Goal: Transaction & Acquisition: Book appointment/travel/reservation

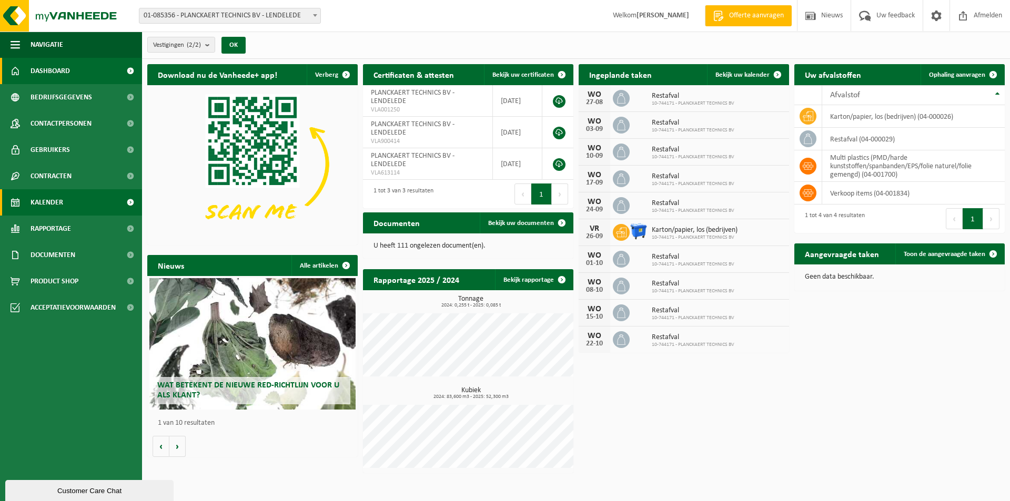
click at [50, 206] on span "Kalender" at bounding box center [47, 202] width 33 height 26
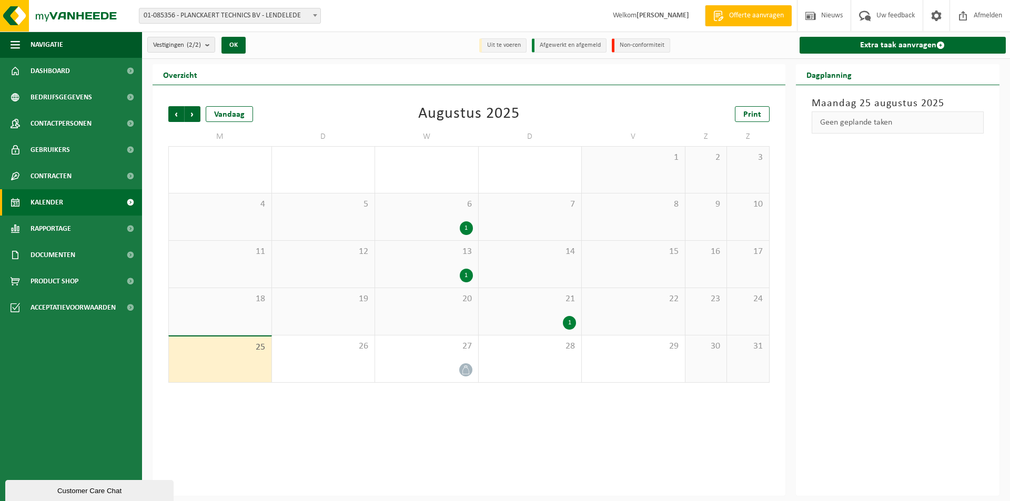
click at [571, 323] on div "1" at bounding box center [569, 323] width 13 height 14
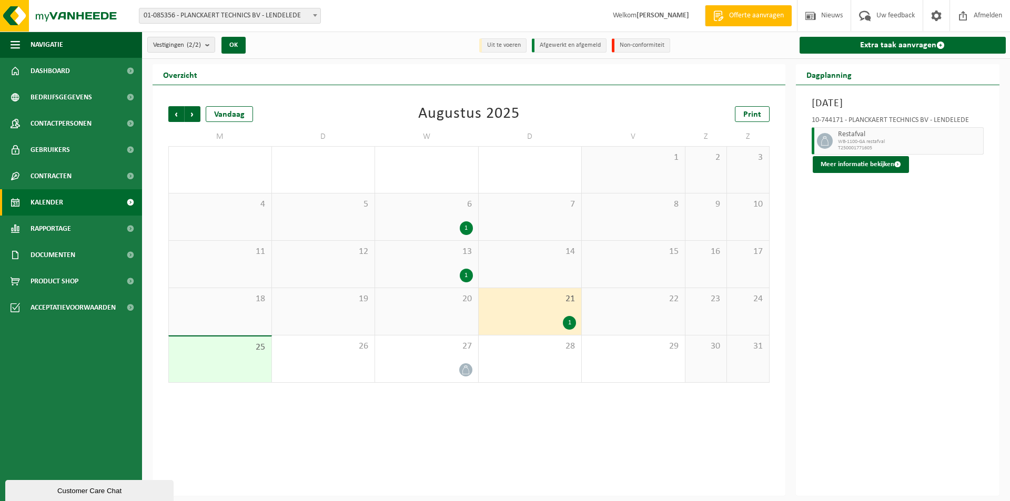
click at [631, 320] on div "22" at bounding box center [633, 311] width 103 height 47
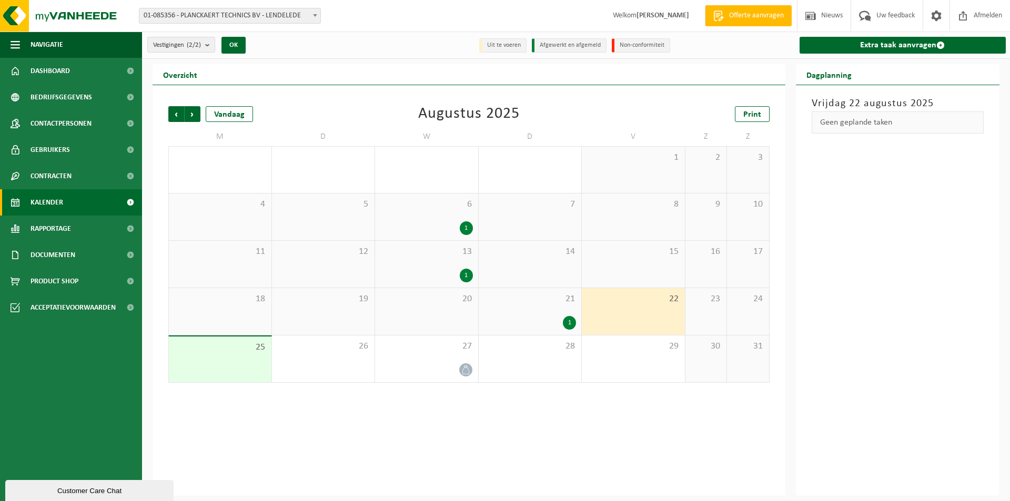
click at [253, 306] on div "18" at bounding box center [220, 311] width 103 height 47
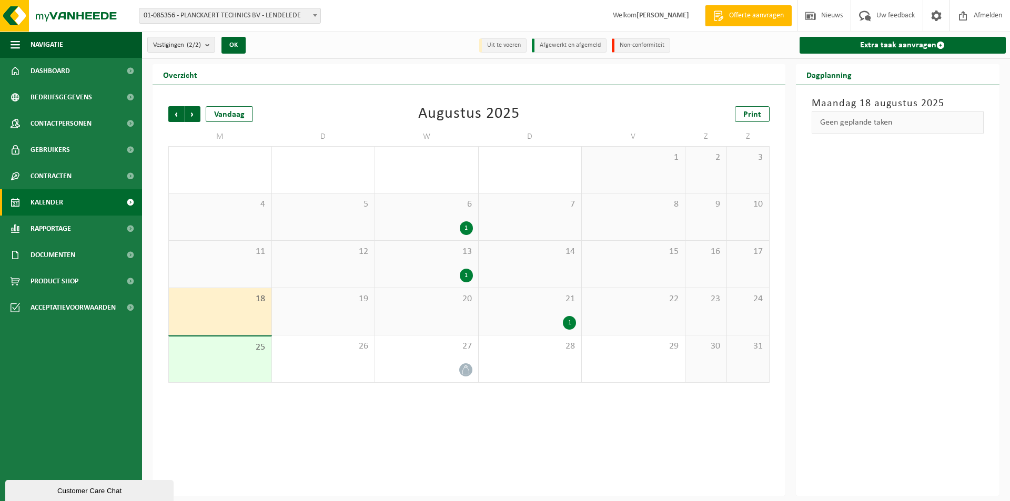
click at [638, 314] on div "22" at bounding box center [633, 311] width 103 height 47
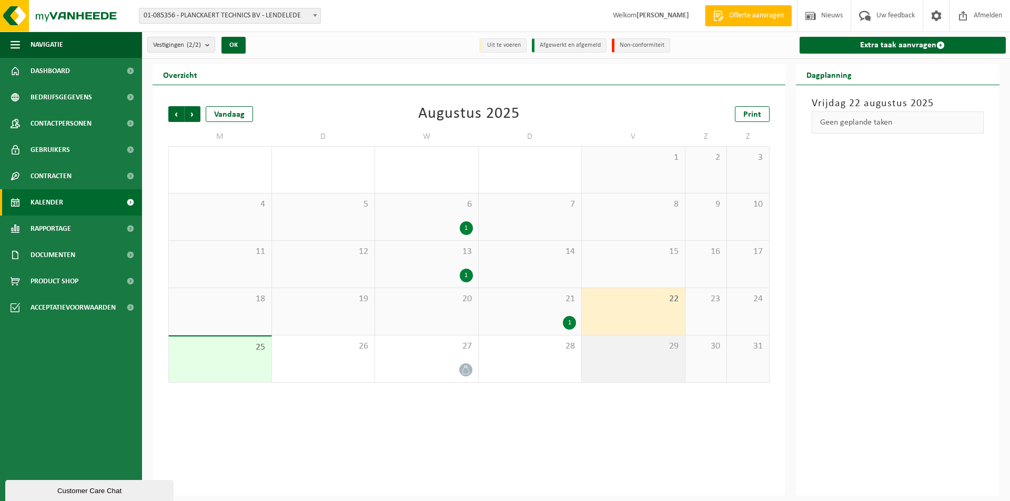
click at [648, 360] on div "29" at bounding box center [633, 359] width 103 height 47
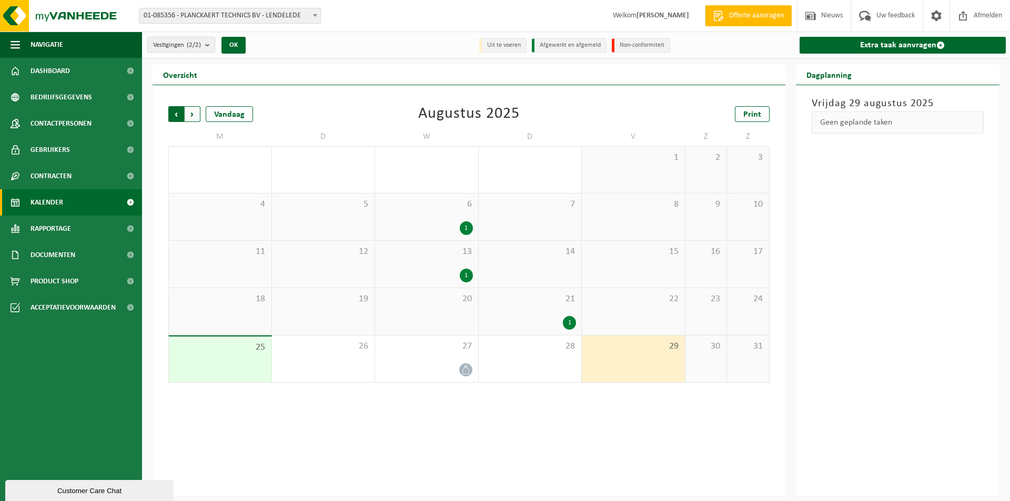
click at [192, 112] on span "Volgende" at bounding box center [193, 114] width 16 height 16
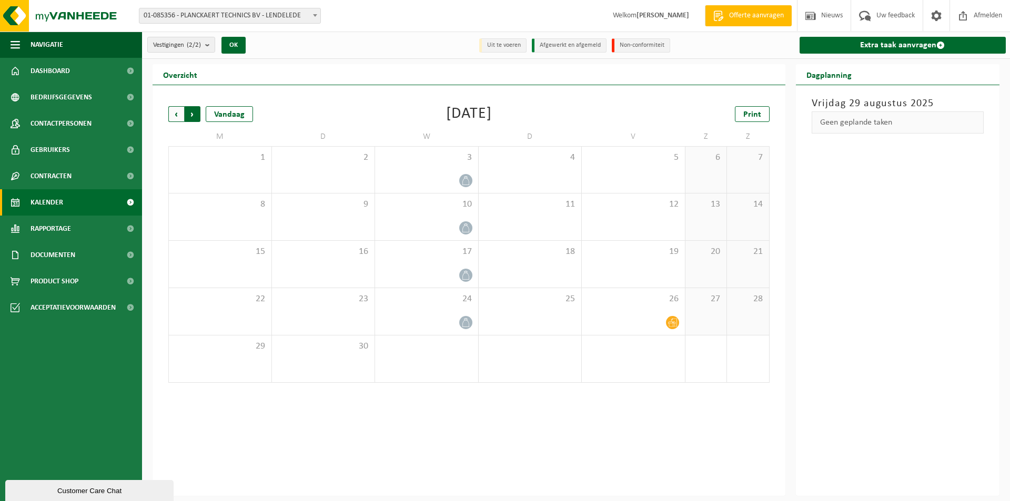
click at [176, 117] on span "Vorige" at bounding box center [176, 114] width 16 height 16
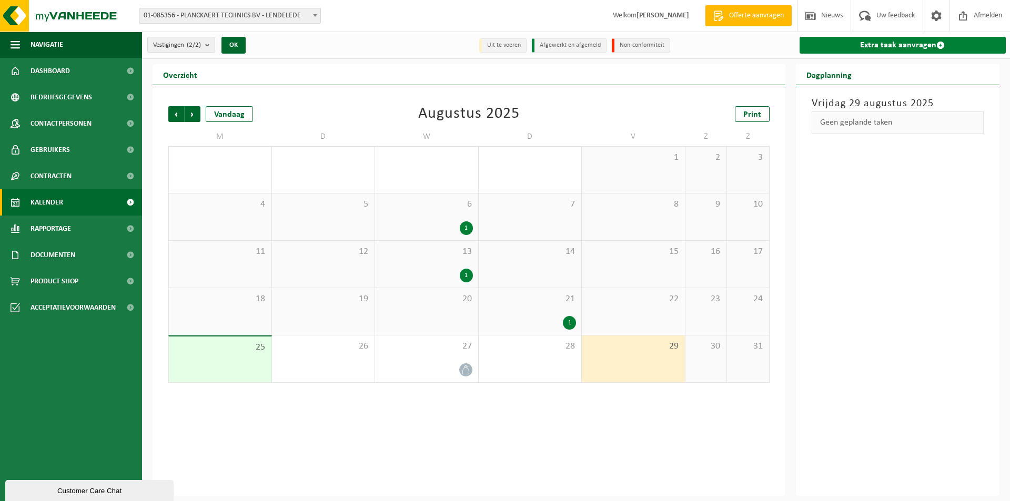
click at [906, 44] on link "Extra taak aanvragen" at bounding box center [903, 45] width 207 height 17
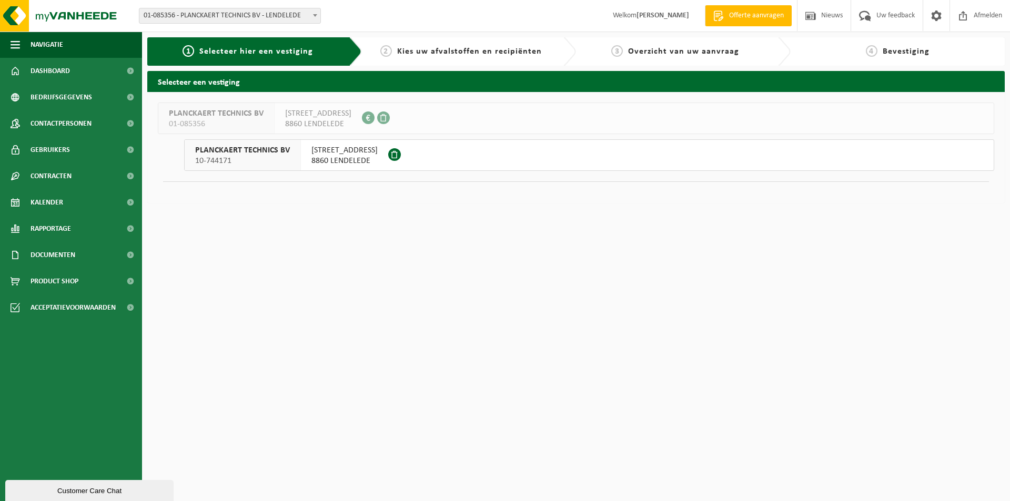
click at [254, 157] on span "10-744171" at bounding box center [242, 161] width 95 height 11
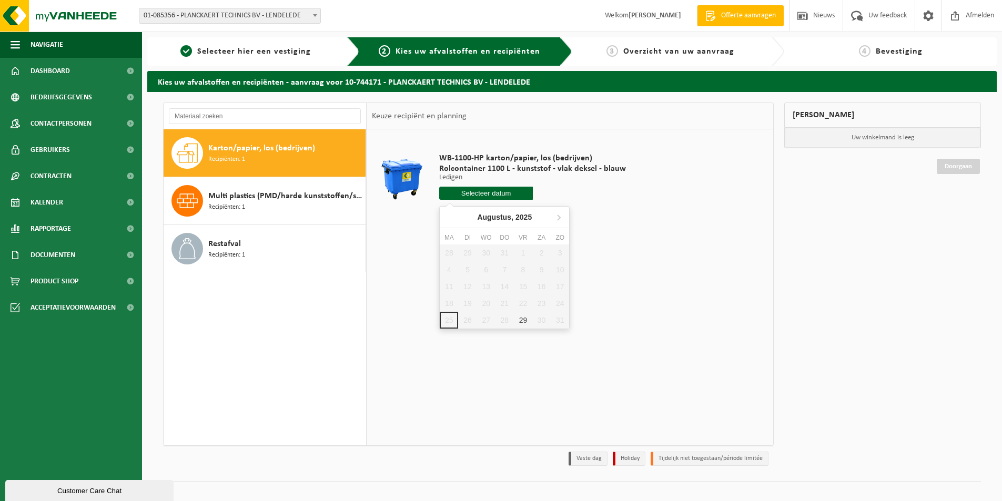
click at [503, 196] on input "text" at bounding box center [486, 193] width 94 height 13
click at [523, 320] on div "29" at bounding box center [523, 320] width 18 height 17
type input "Van 2025-08-29"
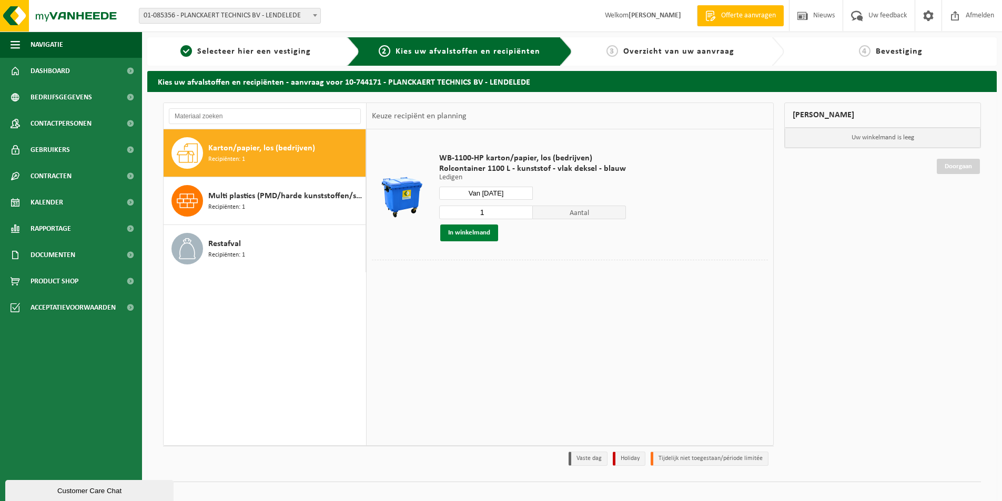
click at [480, 234] on button "In winkelmand" at bounding box center [469, 233] width 58 height 17
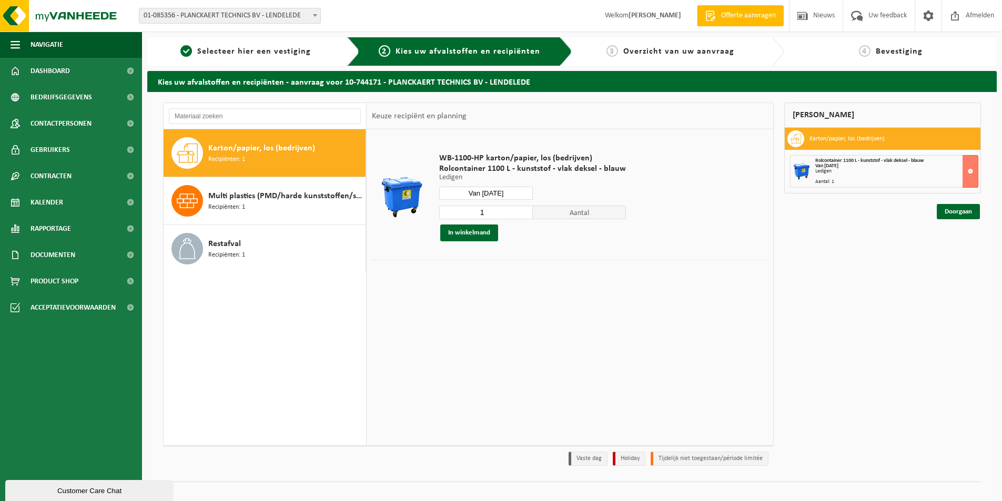
click at [969, 221] on div "Mijn winkelmand Karton/papier, los (bedrijven) Rolcontainer 1100 L - kunststof …" at bounding box center [882, 287] width 207 height 369
click at [965, 215] on link "Doorgaan" at bounding box center [958, 211] width 43 height 15
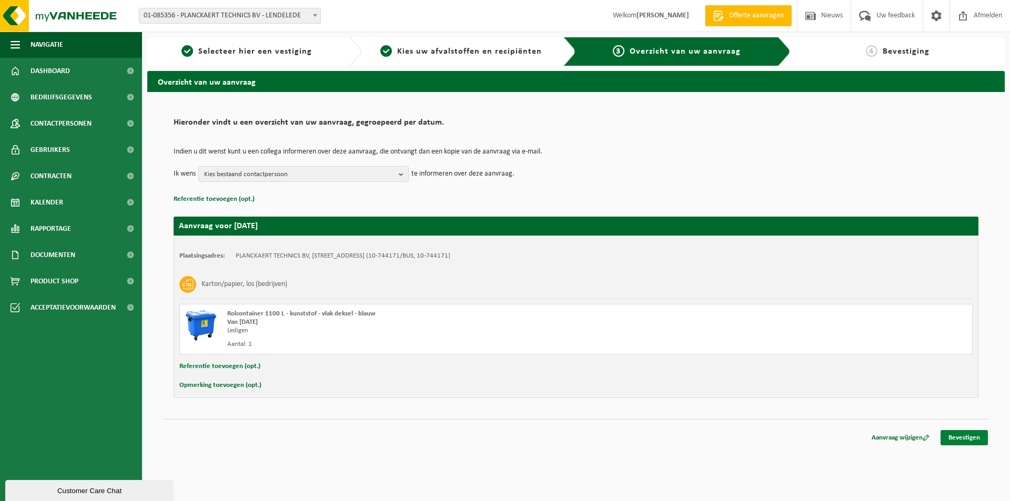
click at [966, 436] on link "Bevestigen" at bounding box center [964, 437] width 47 height 15
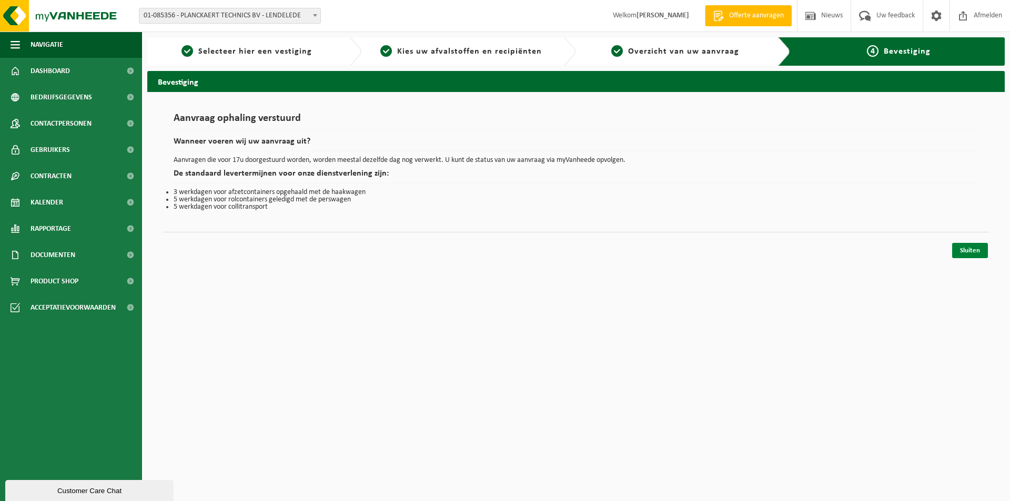
click at [973, 245] on link "Sluiten" at bounding box center [970, 250] width 36 height 15
